Goal: Connect with others: Connect with others

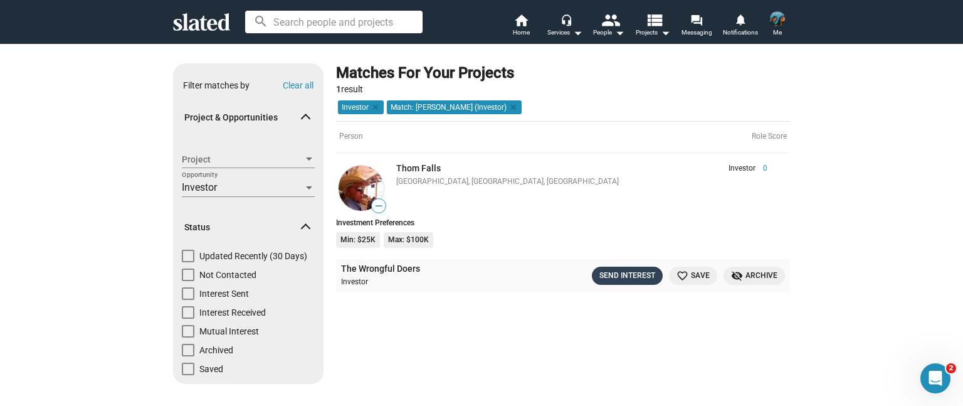
click at [637, 280] on div "Send Interest" at bounding box center [628, 275] width 56 height 13
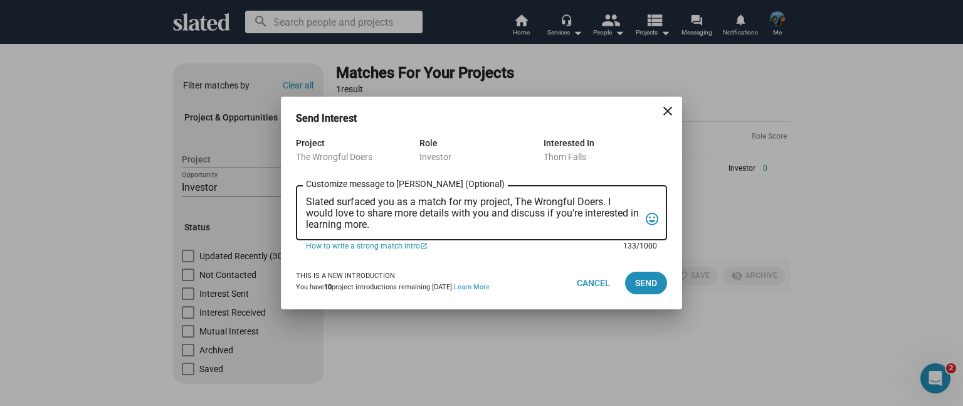
drag, startPoint x: 400, startPoint y: 229, endPoint x: 294, endPoint y: 192, distance: 112.3
click at [294, 192] on div "Project The Wrongful Doers Role Investor Interested In Thom Falls Slated surfac…" at bounding box center [481, 195] width 401 height 121
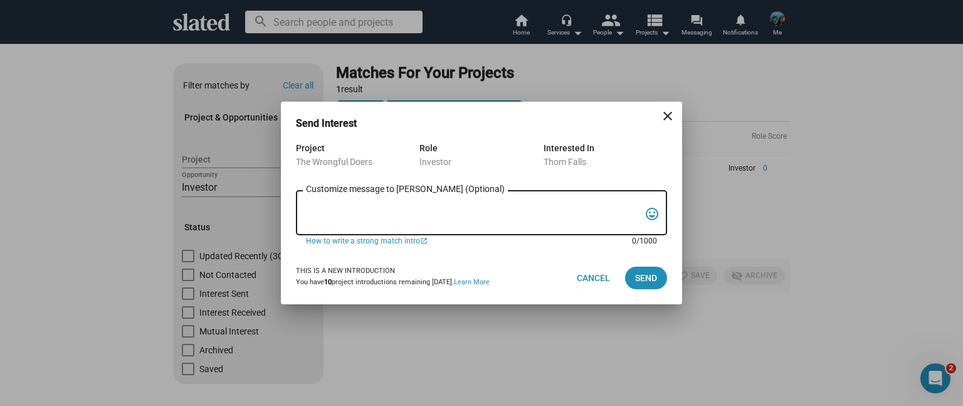
paste textarea "Slated surfaced you as a strong match for my project, The Wrongful Doers. I’m c…"
type textarea "Slated surfaced you as a strong match for my project, The Wrongful Doers. I’m c…"
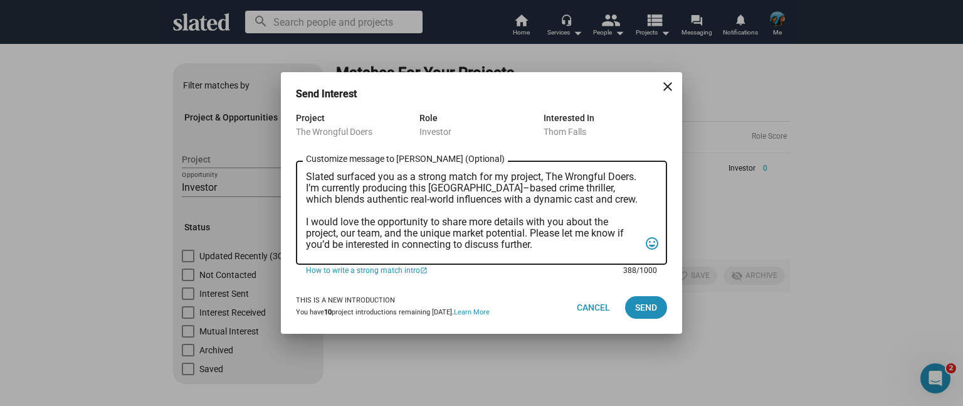
drag, startPoint x: 543, startPoint y: 250, endPoint x: 267, endPoint y: 151, distance: 292.9
click at [267, 151] on div "Send Interest close Project The Wrongful Doers Role Investor Interested In Thom…" at bounding box center [481, 203] width 963 height 406
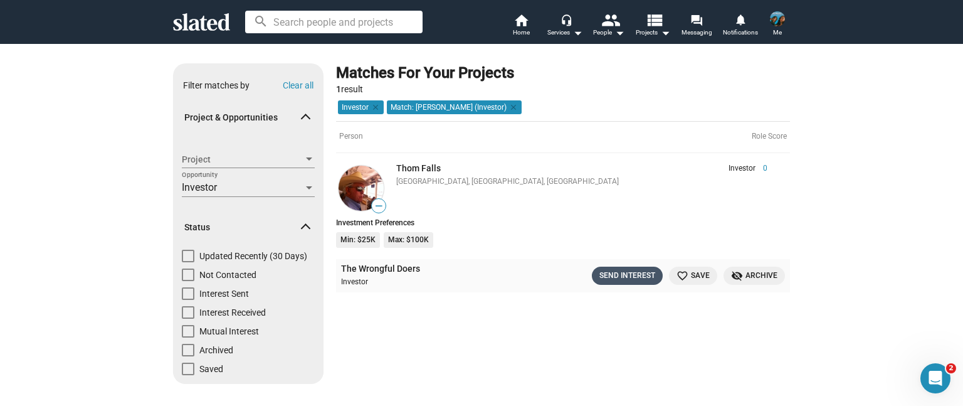
click at [644, 280] on div "Send Interest" at bounding box center [628, 275] width 56 height 13
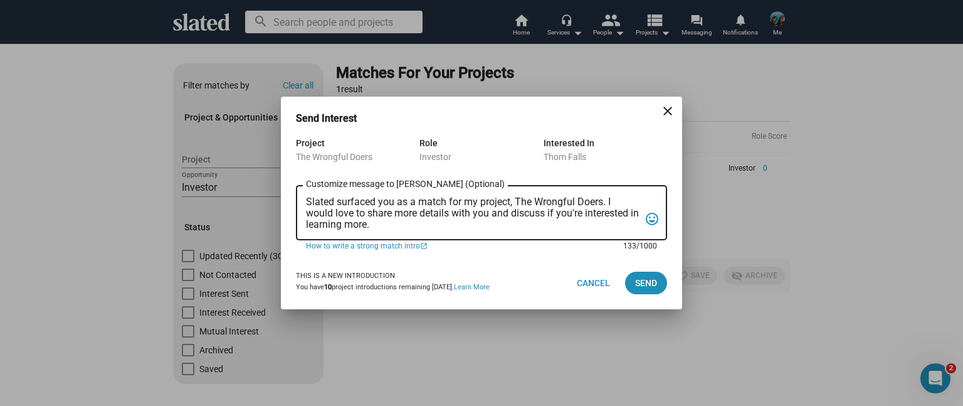
drag, startPoint x: 393, startPoint y: 226, endPoint x: 299, endPoint y: 195, distance: 99.6
click at [299, 195] on div "Slated surfaced you as a match for my project, The Wrongful Doers. I would love…" at bounding box center [481, 211] width 371 height 57
paste textarea "strong match for my project, The Wrongful Doers. I’m currently producing this […"
type textarea "Slated surfaced you as a strong match for my project, The Wrongful Doers. I’m c…"
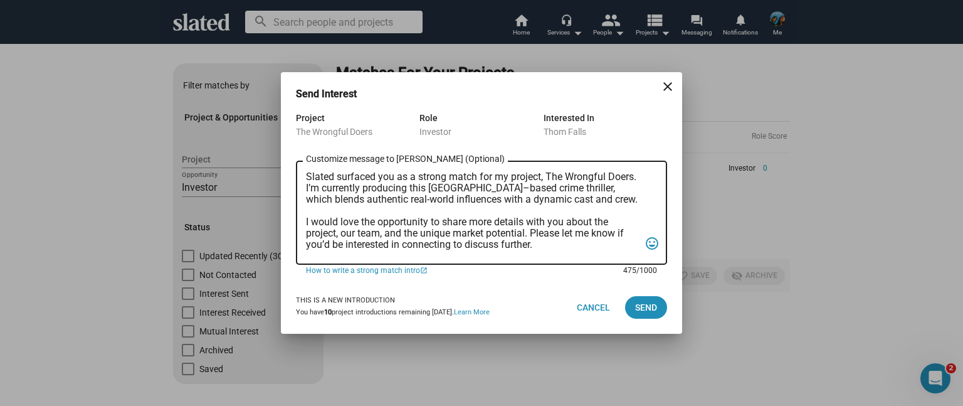
scroll to position [86, 0]
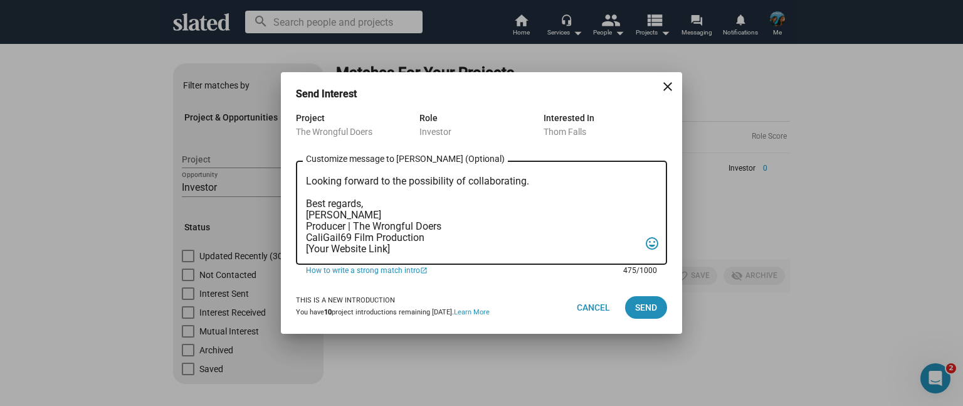
drag, startPoint x: 394, startPoint y: 250, endPoint x: 266, endPoint y: 248, distance: 128.0
click at [266, 248] on div "Send Interest close Project The Wrongful Doers Role Investor Interested In Thom…" at bounding box center [481, 203] width 963 height 406
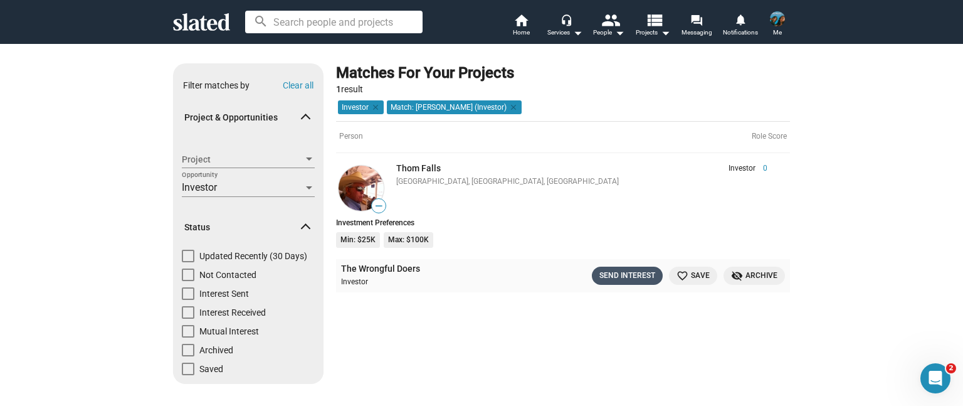
click at [620, 280] on div "Send Interest" at bounding box center [628, 275] width 56 height 13
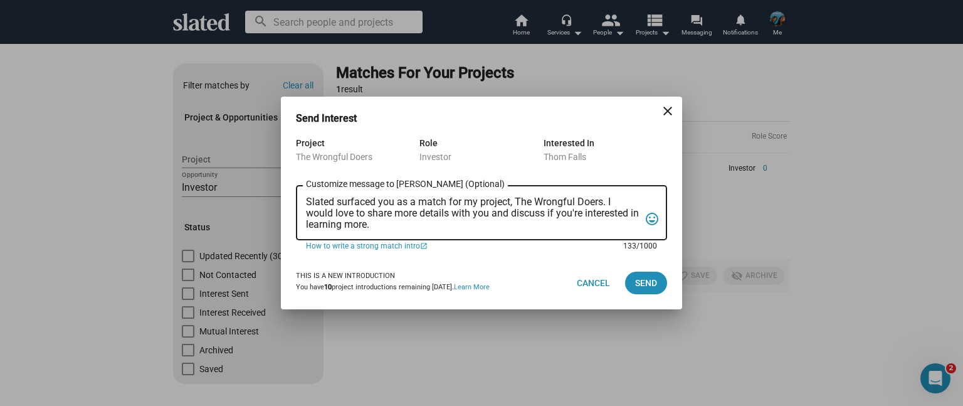
drag, startPoint x: 361, startPoint y: 225, endPoint x: 285, endPoint y: 187, distance: 85.3
click at [285, 187] on div "Project The Wrongful Doers Role Investor Interested In Thom Falls Slated surfac…" at bounding box center [481, 195] width 401 height 121
paste textarea "strong match for my project, The Wrongful Doers. I’m currently producing this […"
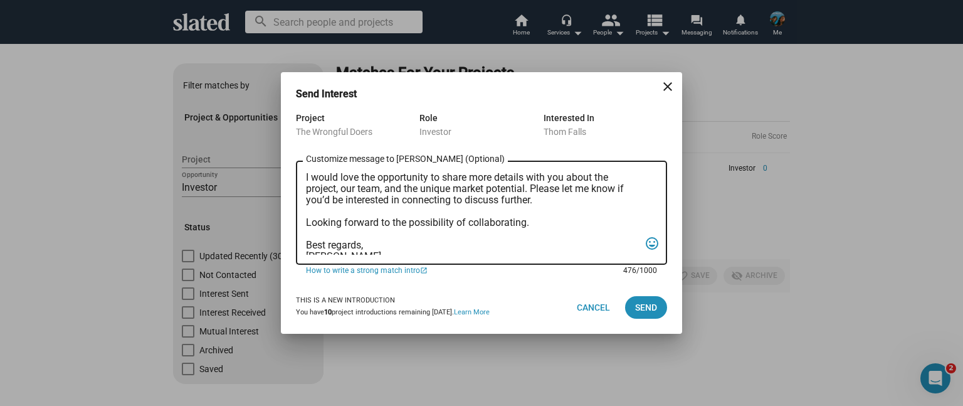
scroll to position [0, 0]
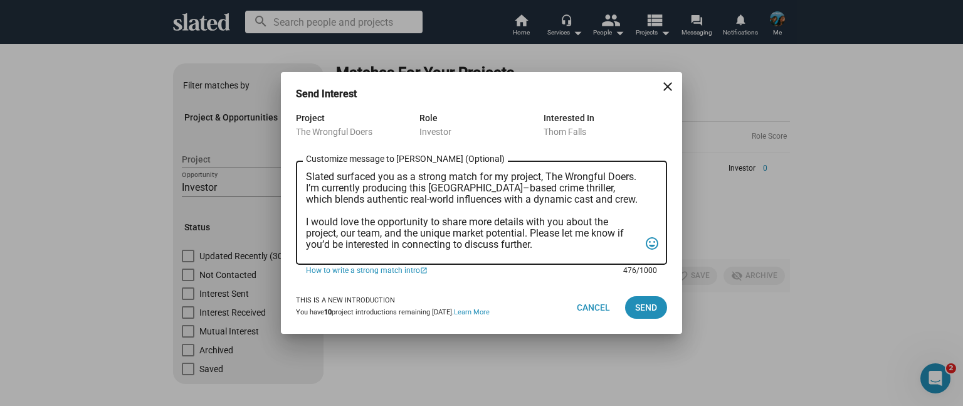
click at [308, 175] on textarea "Slated surfaced you as a strong match for my project, The Wrongful Doers. I’m c…" at bounding box center [473, 212] width 334 height 83
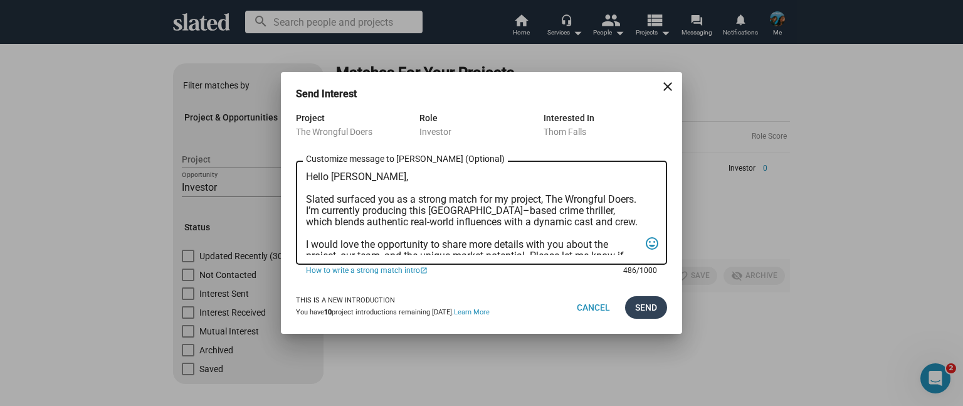
type textarea "Hello [PERSON_NAME], Slated surfaced you as a strong match for my project, The …"
click at [645, 309] on span "Send" at bounding box center [646, 307] width 22 height 23
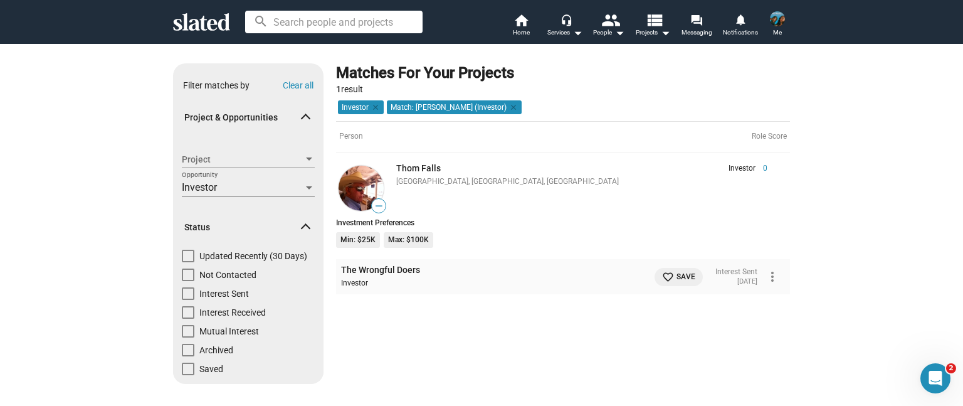
click at [770, 21] on img at bounding box center [777, 18] width 15 height 15
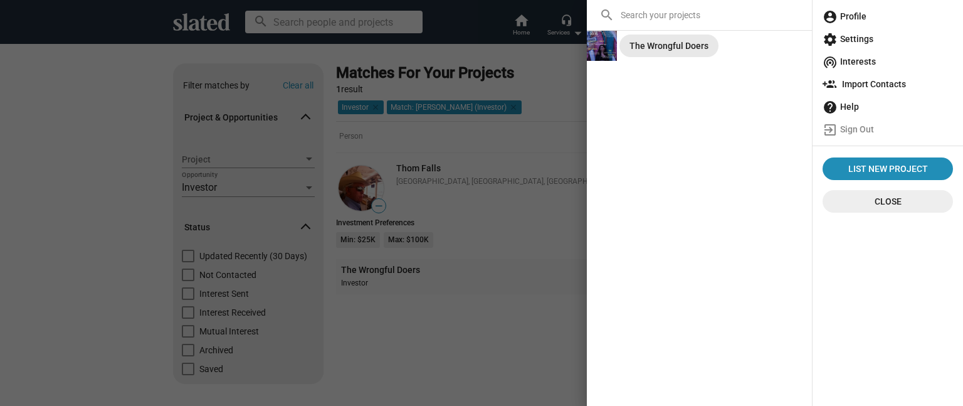
click at [674, 50] on div "The Wrongful Doers" at bounding box center [669, 46] width 79 height 23
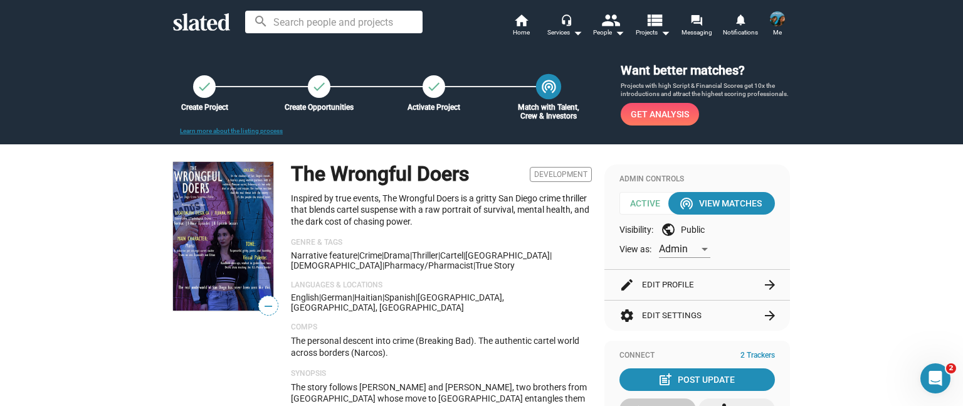
click at [537, 110] on div "Match with Talent, Crew & Investors" at bounding box center [548, 112] width 83 height 18
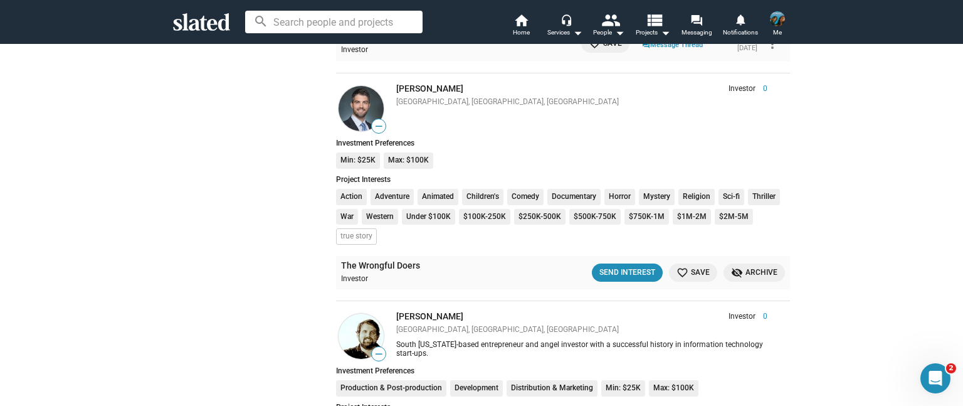
scroll to position [2797, 0]
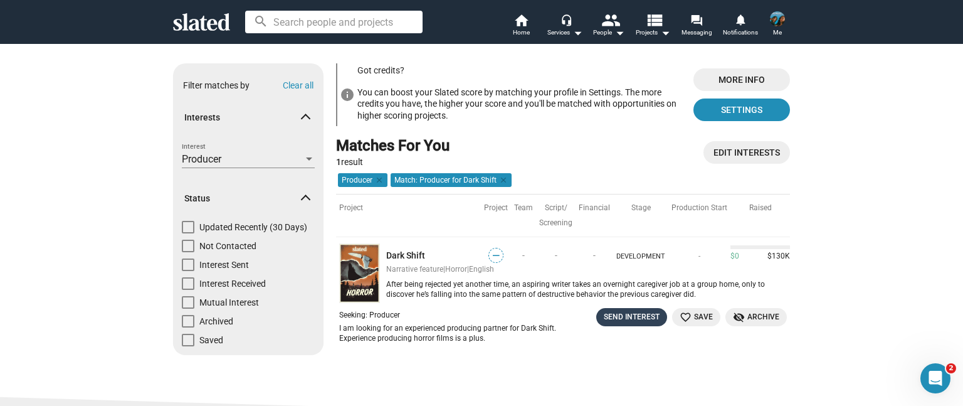
click at [627, 320] on div "Send Interest" at bounding box center [632, 317] width 56 height 13
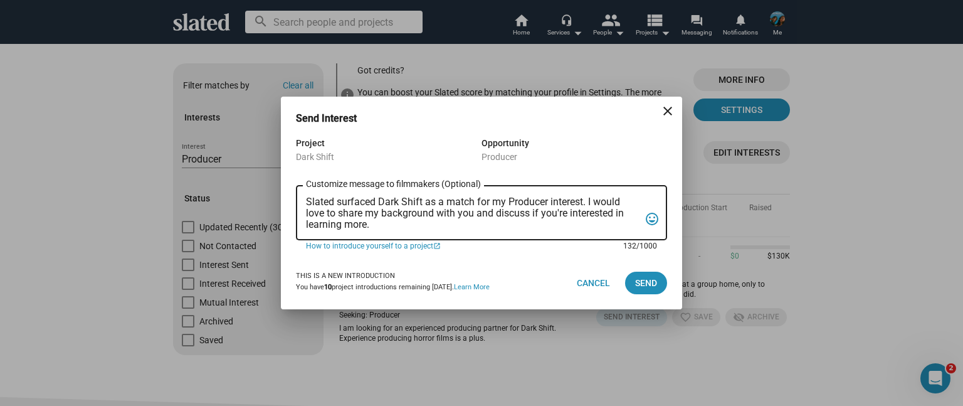
drag, startPoint x: 378, startPoint y: 224, endPoint x: 294, endPoint y: 180, distance: 95.4
click at [294, 180] on div "Project Dark Shift Opportunity Producer Slated surfaced Dark Shift as a match f…" at bounding box center [481, 195] width 401 height 121
paste textarea "My name is Gail Blatt, and I am reaching out with genuine enthusiasm about the …"
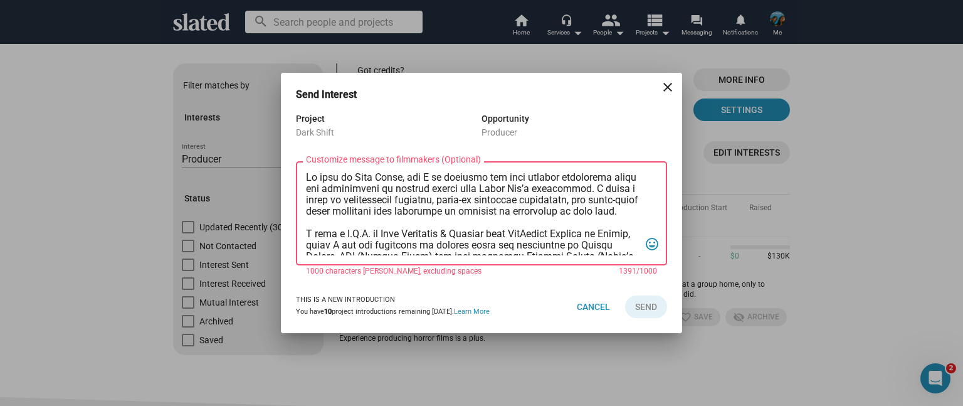
drag, startPoint x: 544, startPoint y: 188, endPoint x: 489, endPoint y: 188, distance: 54.6
click at [489, 188] on textarea "Customize message to filmmakers (Optional) Customize message (Optional)" at bounding box center [473, 213] width 334 height 83
drag, startPoint x: 545, startPoint y: 191, endPoint x: 532, endPoint y: 188, distance: 13.4
click at [532, 188] on textarea "Customize message to filmmakers (Optional) Customize message (Optional)" at bounding box center [473, 213] width 334 height 83
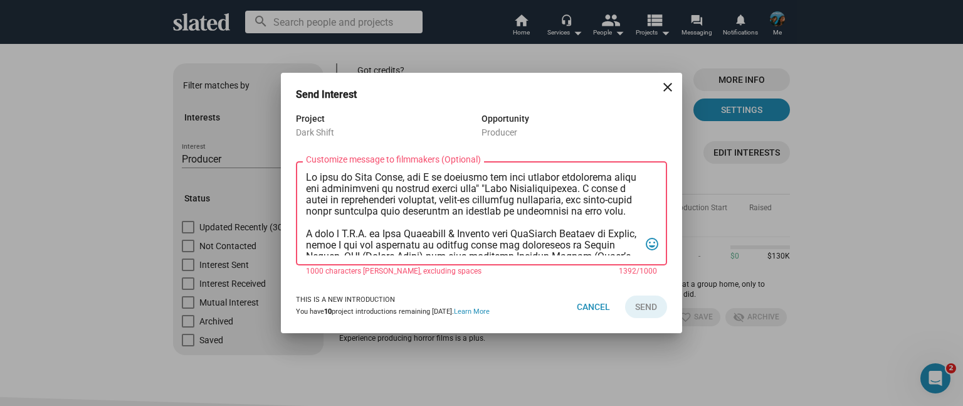
click at [542, 190] on textarea "Customize message to filmmakers (Optional) Customize message (Optional)" at bounding box center [473, 213] width 334 height 83
click at [494, 188] on textarea "Customize message to filmmakers (Optional) Customize message (Optional)" at bounding box center [473, 213] width 334 height 83
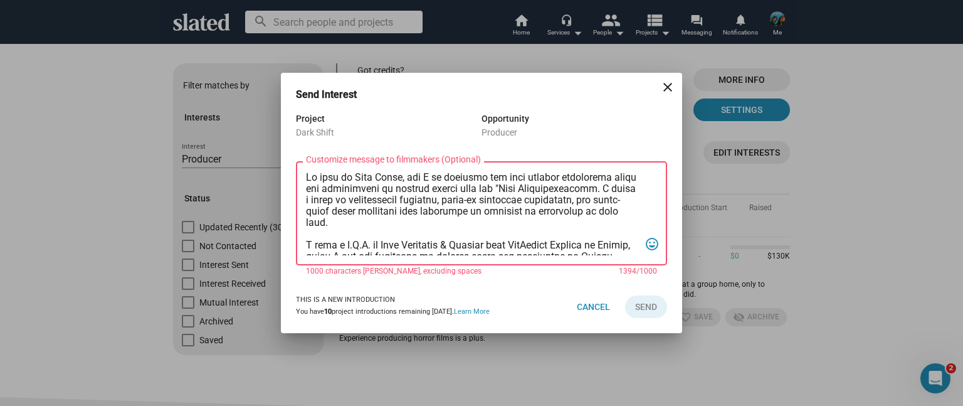
click at [558, 190] on textarea "Customize message to filmmakers (Optional) Customize message (Optional)" at bounding box center [473, 213] width 334 height 83
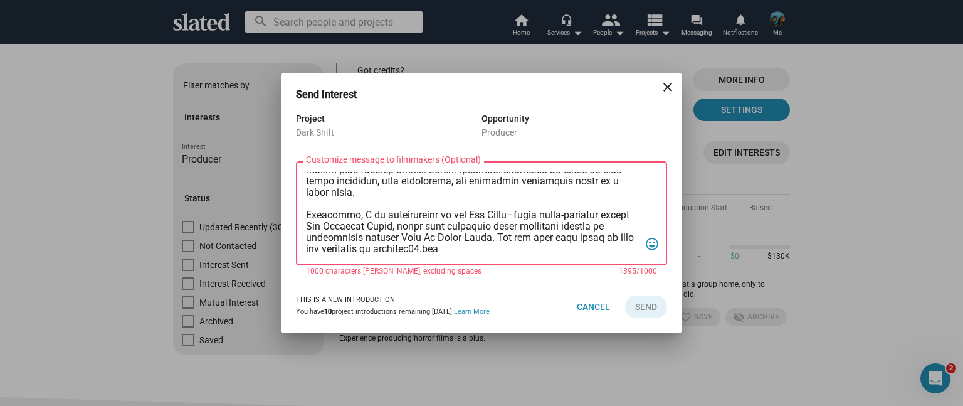
scroll to position [189, 0]
drag, startPoint x: 522, startPoint y: 248, endPoint x: 290, endPoint y: 213, distance: 234.0
click at [290, 213] on div "Project Dark Shift Opportunity Producer Customize message to filmmakers (Option…" at bounding box center [481, 195] width 401 height 169
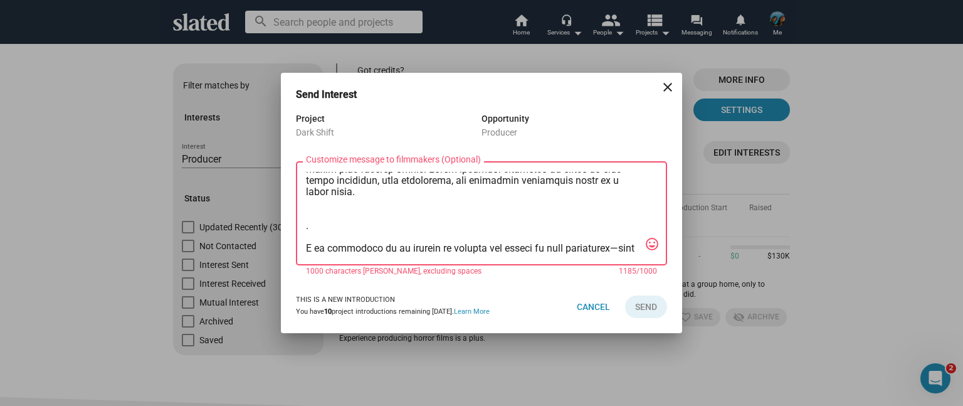
click at [305, 247] on div "Customize message to filmmakers (Optional) Customize message (Optional) tag_fac…" at bounding box center [481, 212] width 371 height 107
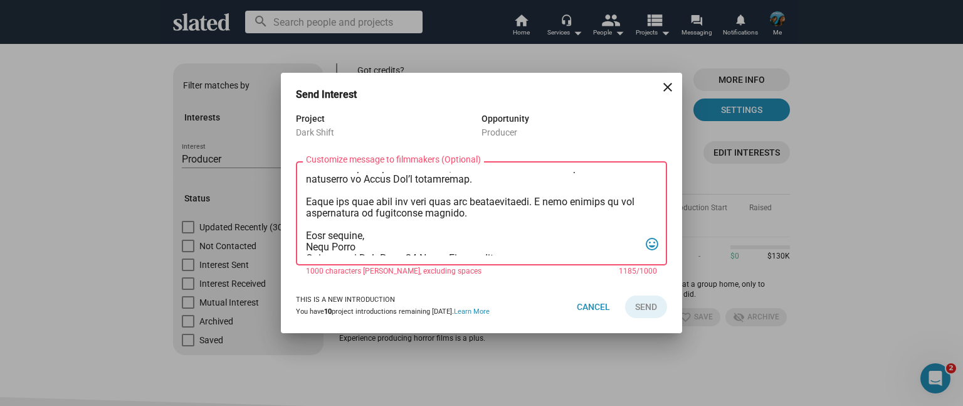
scroll to position [267, 0]
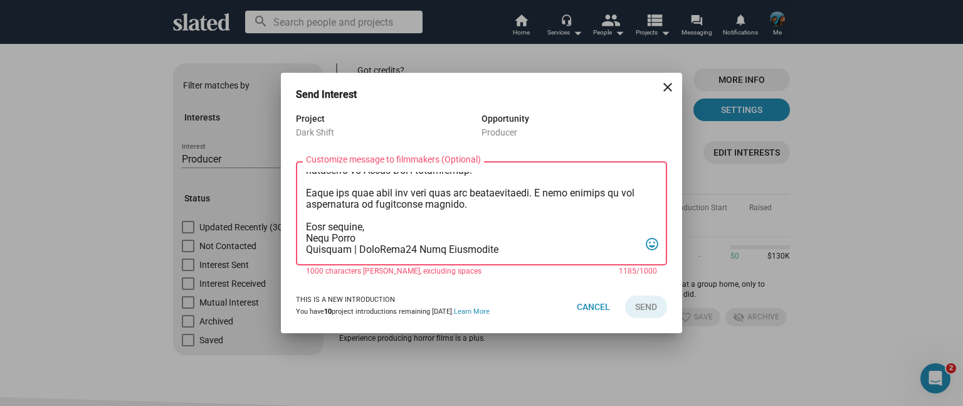
click at [472, 246] on textarea "Customize message to filmmakers (Optional) Customize message (Optional)" at bounding box center [473, 213] width 334 height 83
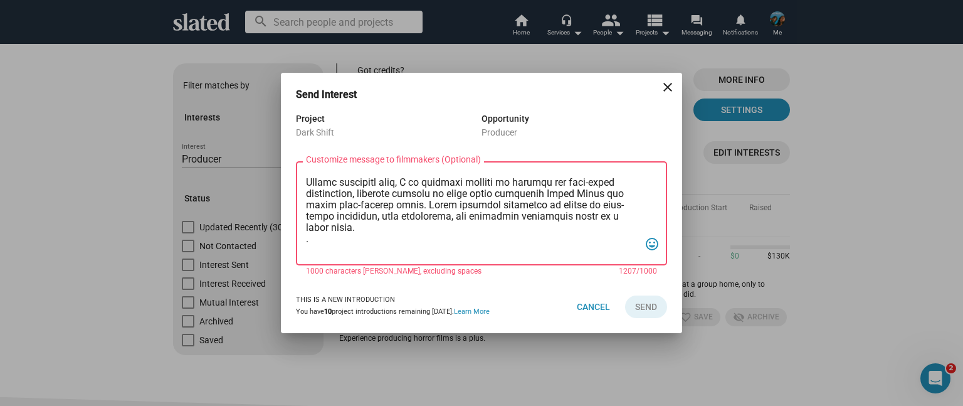
scroll to position [216, 0]
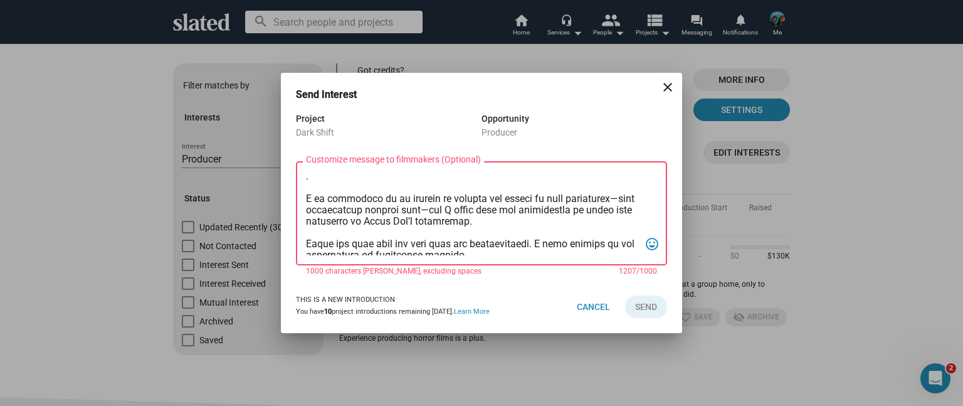
drag, startPoint x: 469, startPoint y: 225, endPoint x: 289, endPoint y: 190, distance: 182.8
click at [290, 193] on div "Project Dark Shift Opportunity Producer Customize message to filmmakers (Option…" at bounding box center [481, 195] width 401 height 169
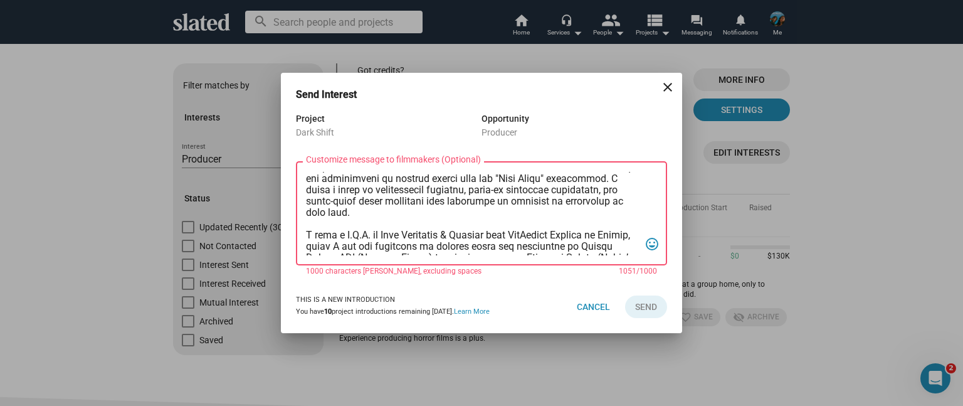
scroll to position [0, 0]
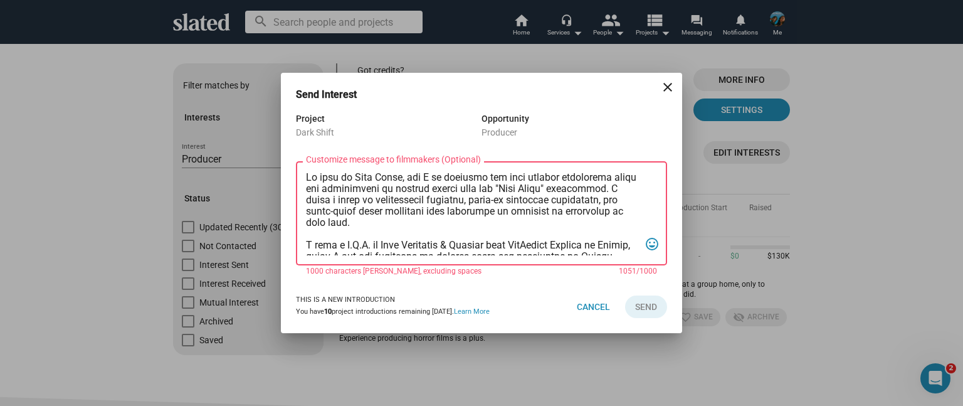
drag, startPoint x: 398, startPoint y: 200, endPoint x: 332, endPoint y: 241, distance: 77.5
click at [332, 241] on textarea "Customize message to filmmakers (Optional) Customize message (Optional)" at bounding box center [473, 213] width 334 height 83
click at [390, 218] on textarea "Customize message to filmmakers (Optional) Customize message (Optional)" at bounding box center [473, 213] width 334 height 83
drag, startPoint x: 615, startPoint y: 190, endPoint x: 615, endPoint y: 223, distance: 32.6
click at [615, 223] on textarea "Customize message to filmmakers (Optional) Customize message (Optional)" at bounding box center [473, 213] width 334 height 83
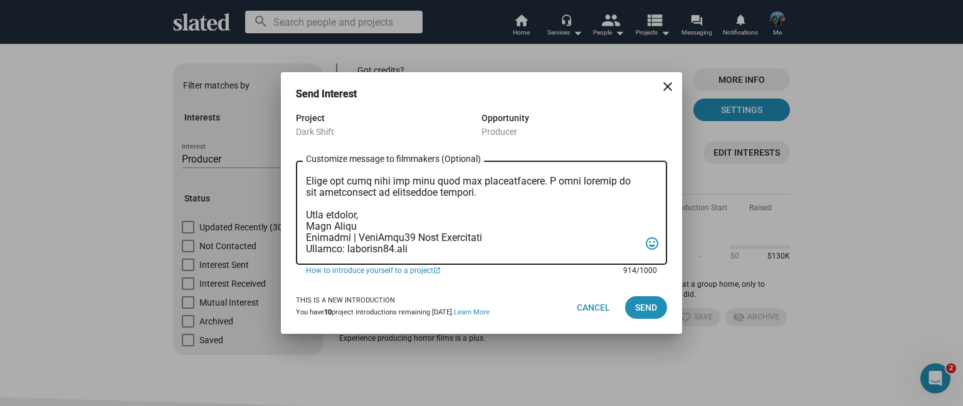
scroll to position [188, 0]
click at [306, 190] on textarea "Customize message to filmmakers (Optional) Customize message (Optional)" at bounding box center [473, 212] width 334 height 83
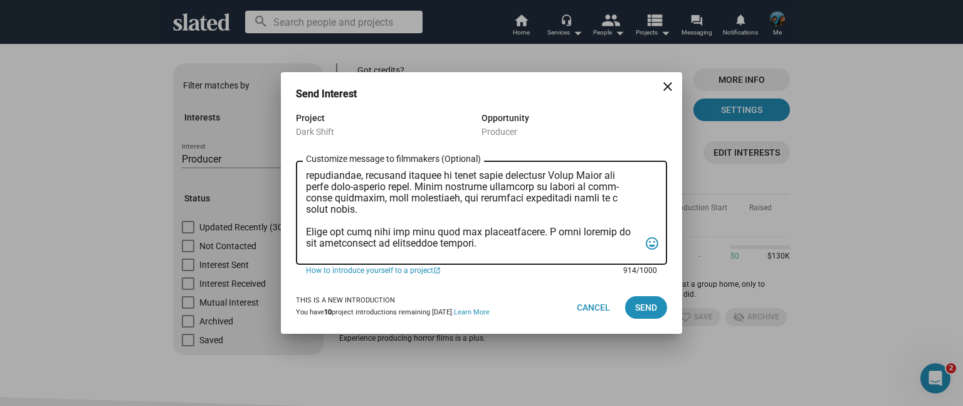
scroll to position [188, 0]
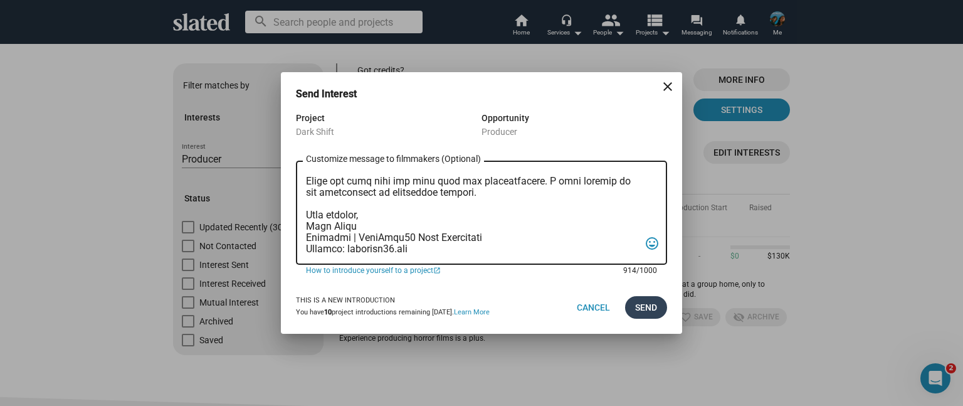
type textarea "My name is Gail Blatt, and I am reaching out with genuine enthusiasm about the …"
click at [645, 308] on span "Send" at bounding box center [646, 307] width 22 height 23
